Goal: Go to known website: Go to known website

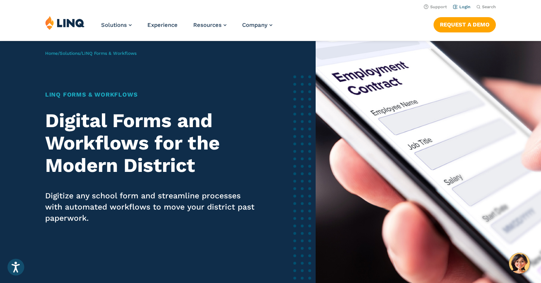
click at [466, 8] on link "Login" at bounding box center [462, 6] width 18 height 5
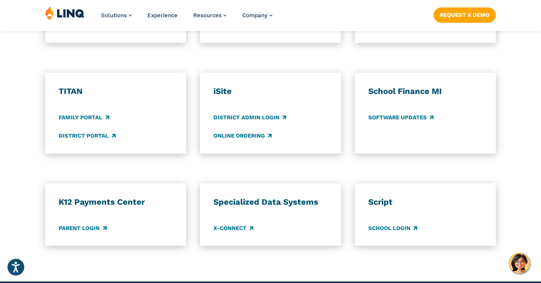
scroll to position [708, 0]
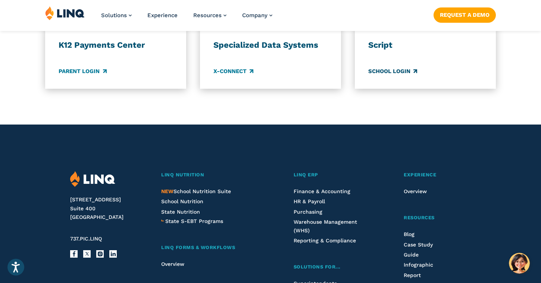
click at [400, 73] on link "School Login" at bounding box center [392, 71] width 49 height 8
